Goal: Information Seeking & Learning: Check status

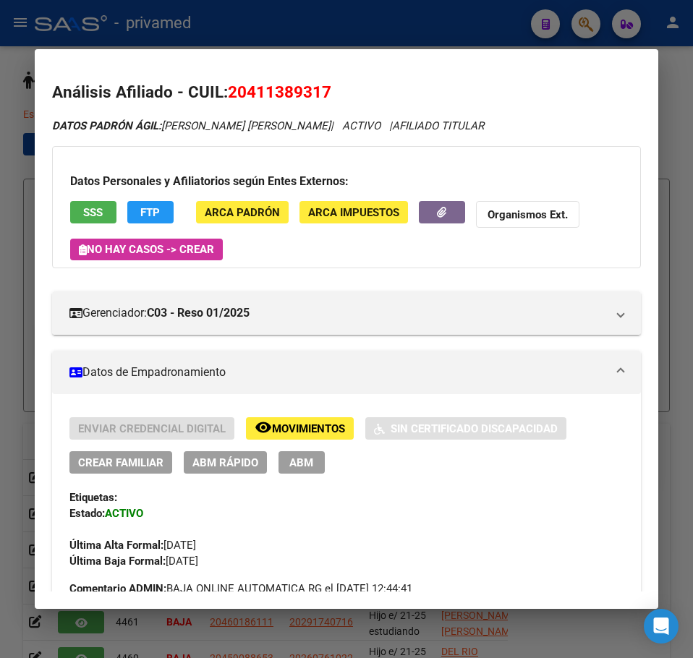
click at [458, 24] on div at bounding box center [346, 329] width 693 height 658
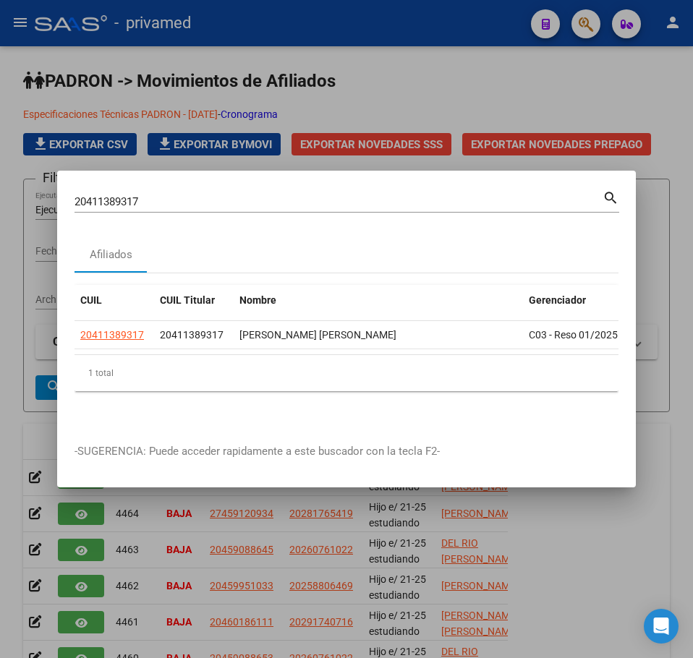
click at [156, 200] on input "20411389317" at bounding box center [338, 201] width 528 height 13
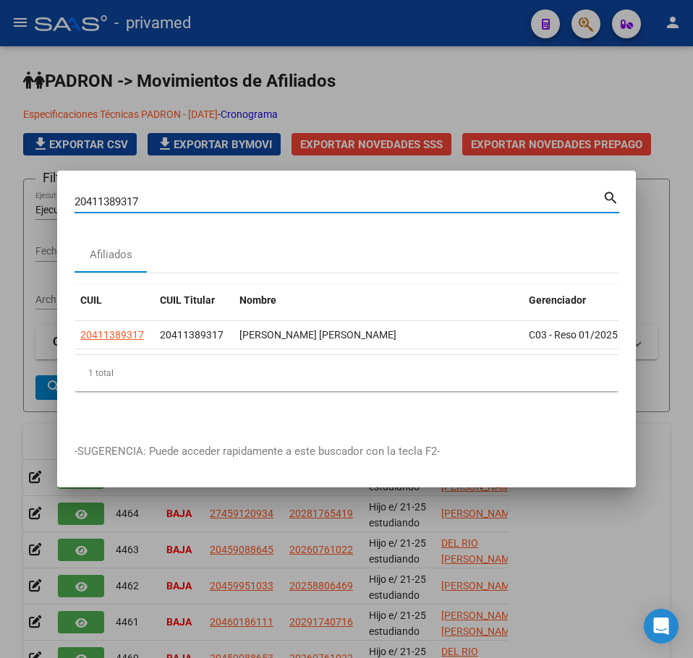
click at [156, 200] on input "20411389317" at bounding box center [338, 201] width 528 height 13
type input "20388686481"
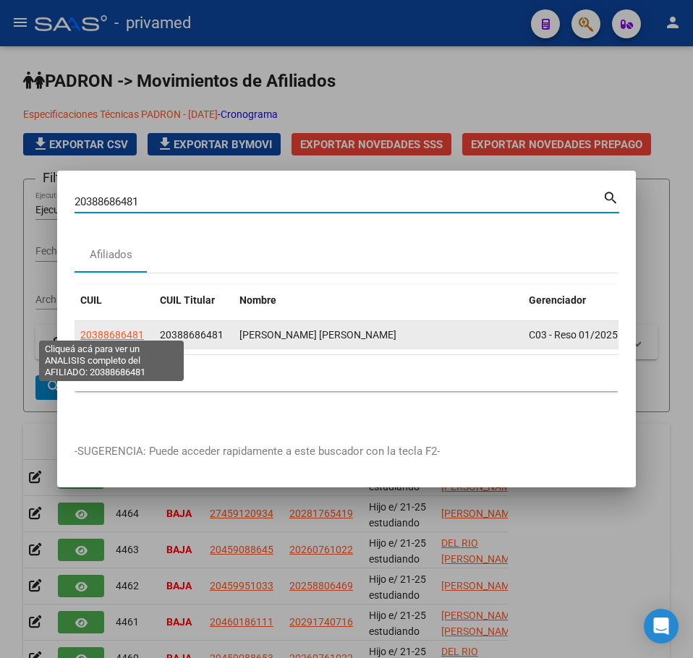
click at [106, 330] on span "20388686481" at bounding box center [112, 335] width 64 height 12
type textarea "20388686481"
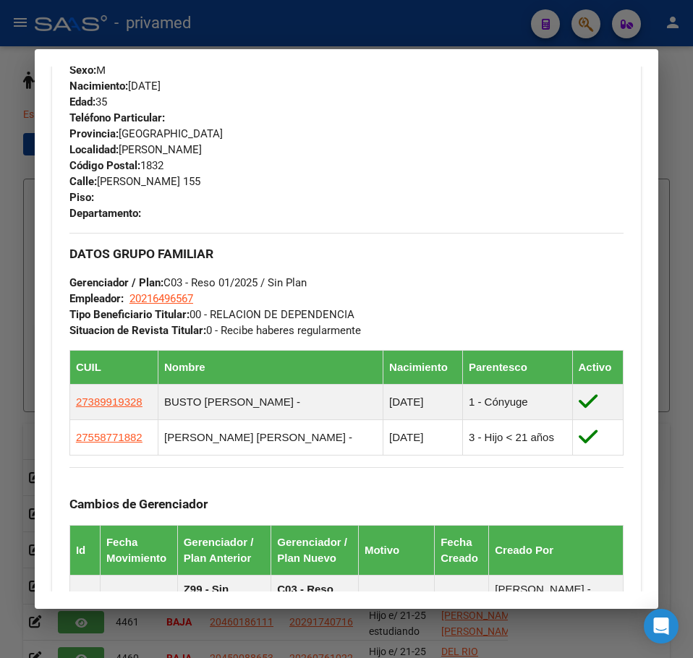
scroll to position [1014, 0]
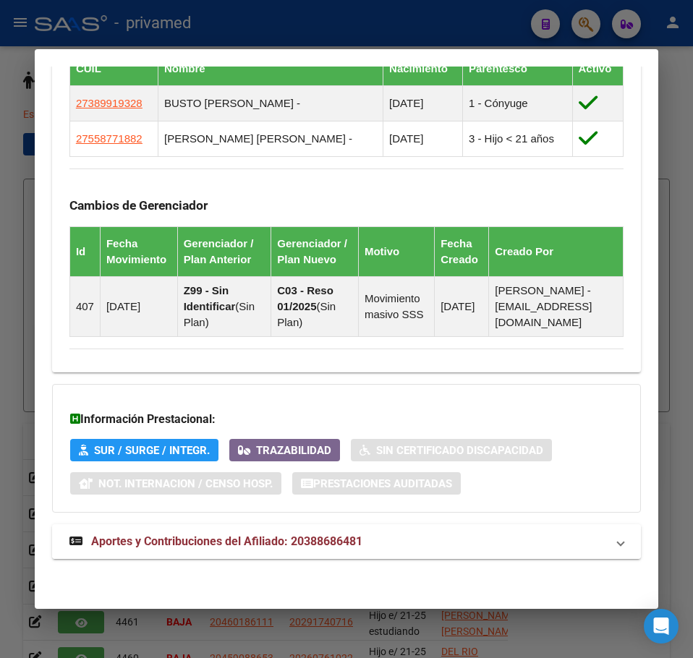
click at [207, 541] on span "Aportes y Contribuciones del Afiliado: 20388686481" at bounding box center [226, 541] width 271 height 14
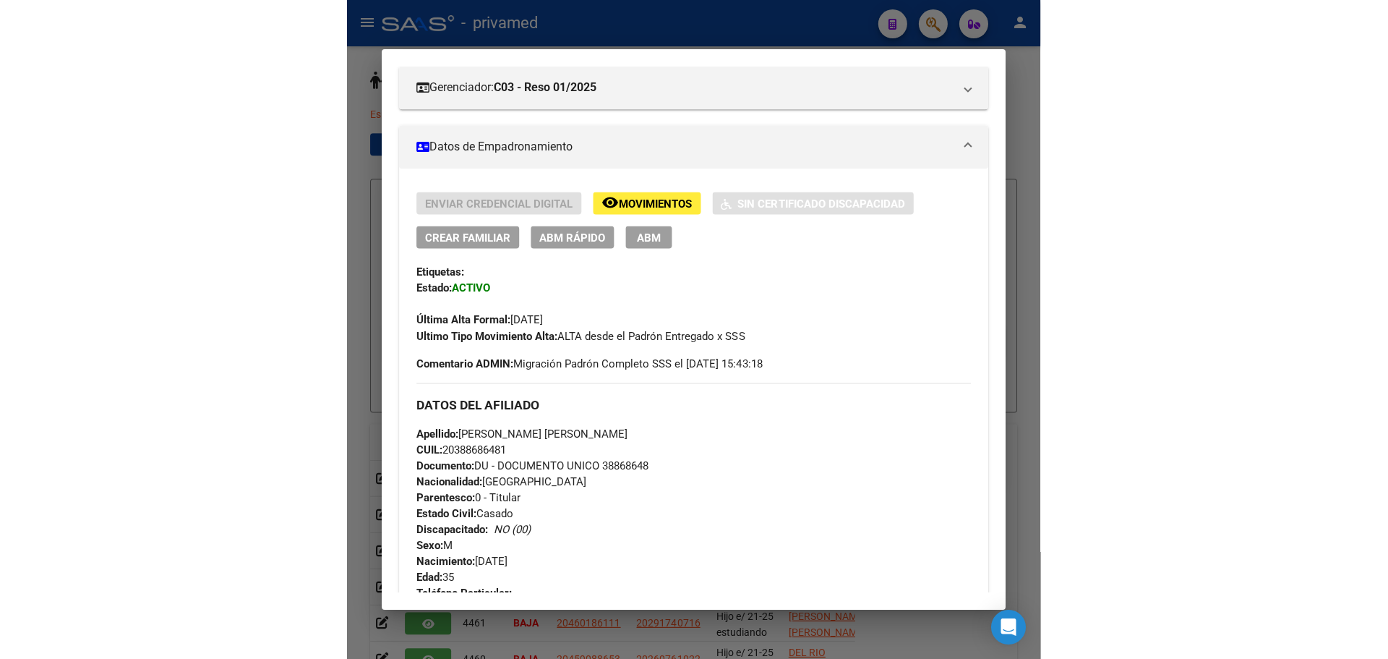
scroll to position [0, 0]
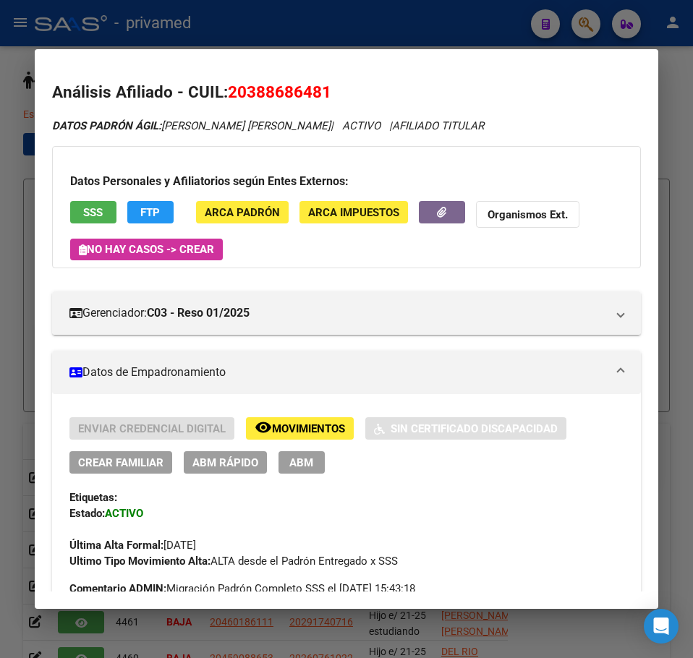
click at [268, 87] on span "20388686481" at bounding box center [279, 91] width 103 height 19
copy span "20388686481"
